Goal: Information Seeking & Learning: Learn about a topic

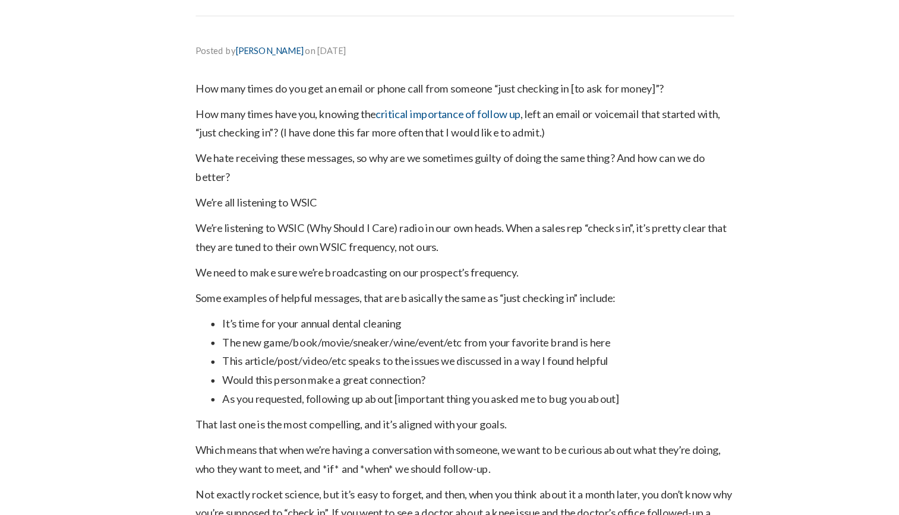
scroll to position [89, 0]
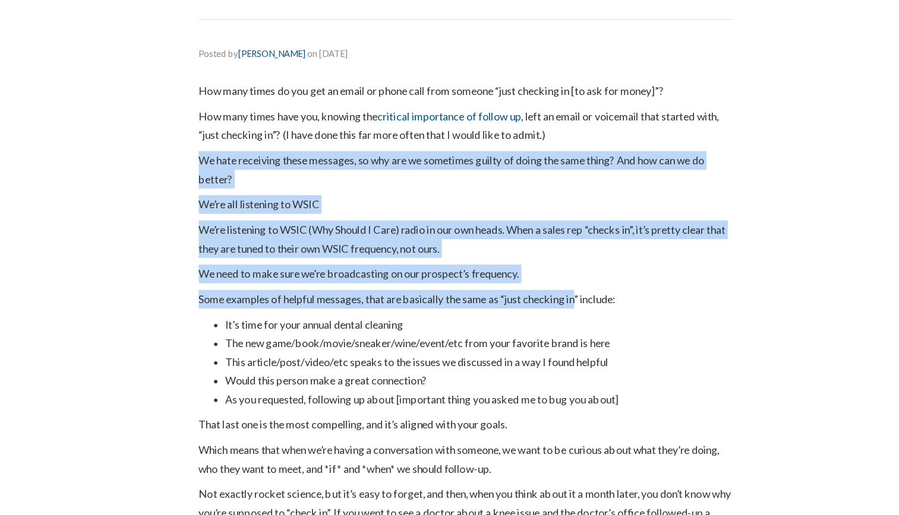
drag, startPoint x: 550, startPoint y: 177, endPoint x: 549, endPoint y: 316, distance: 139.0
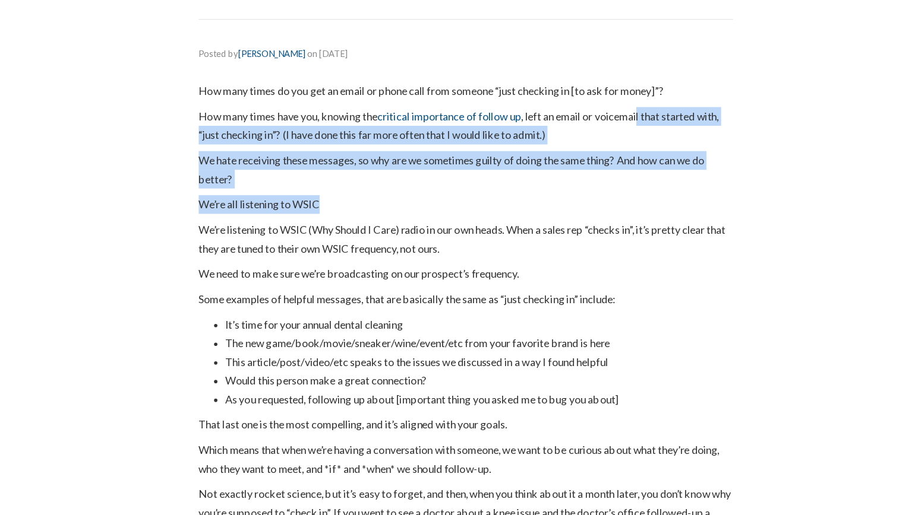
drag, startPoint x: 609, startPoint y: 160, endPoint x: 635, endPoint y: 241, distance: 85.1
drag, startPoint x: 635, startPoint y: 241, endPoint x: 494, endPoint y: 224, distance: 142.2
click at [435, 222] on p "We hate receiving these messages, so why are we sometimes guilty of doing the s…" at bounding box center [449, 207] width 475 height 33
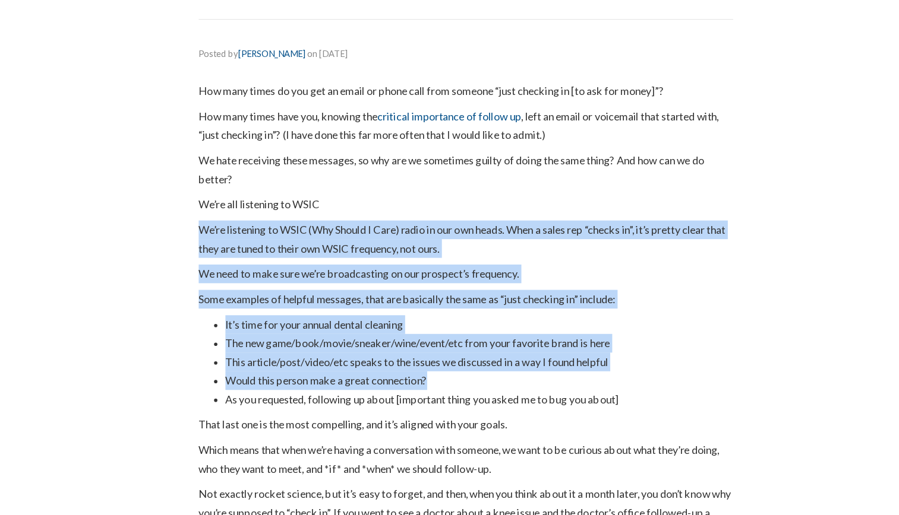
drag, startPoint x: 385, startPoint y: 229, endPoint x: 619, endPoint y: 390, distance: 284.5
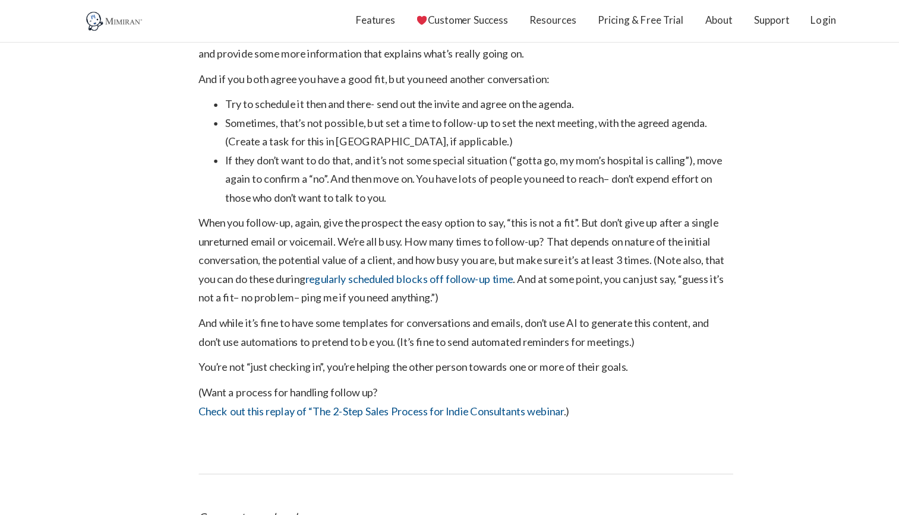
scroll to position [779, 0]
